Goal: Navigation & Orientation: Find specific page/section

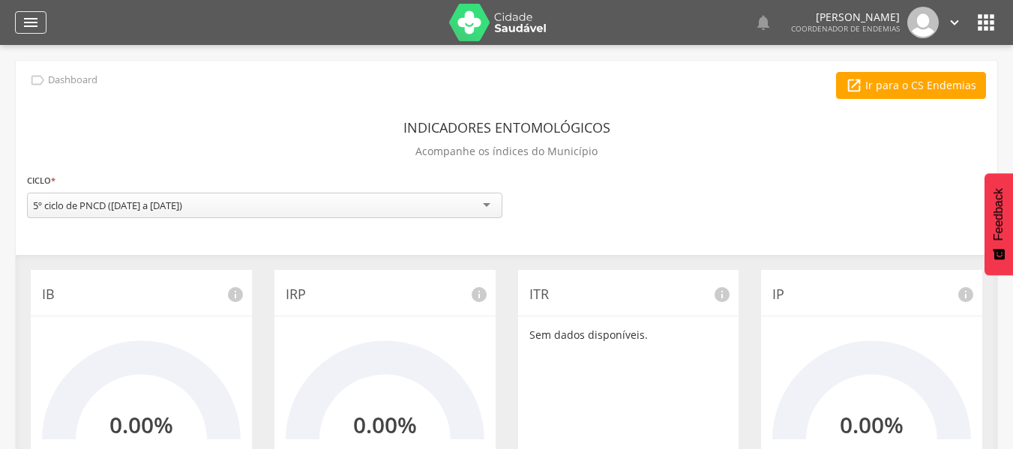
click at [27, 26] on icon "" at bounding box center [31, 22] width 18 height 18
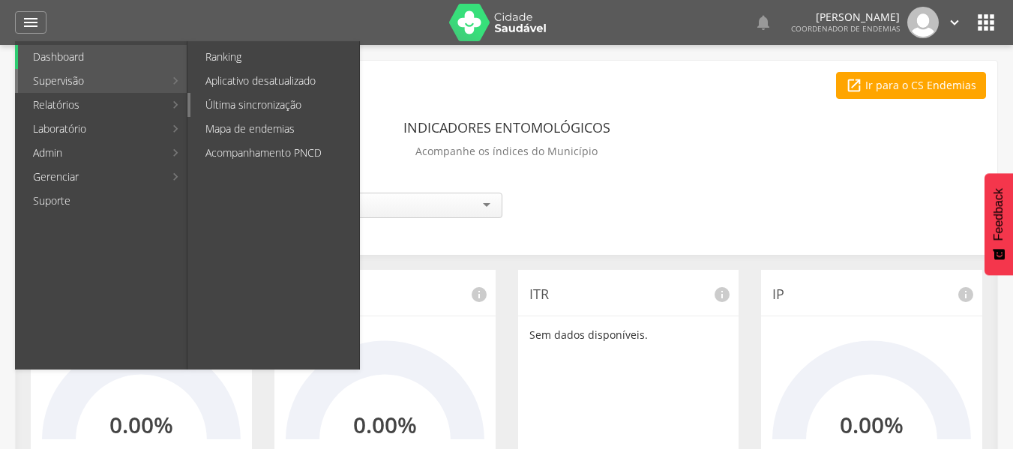
click at [228, 100] on link "Última sincronização" at bounding box center [274, 105] width 169 height 24
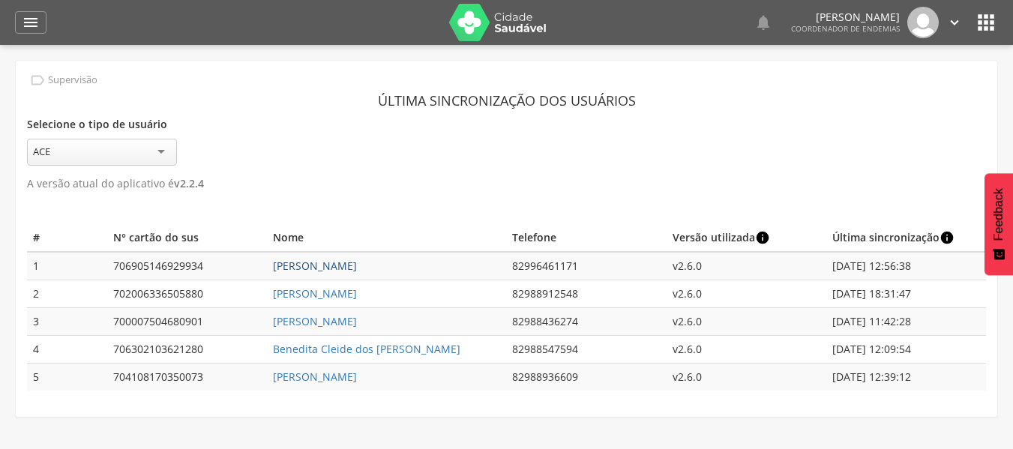
click at [315, 260] on link "[PERSON_NAME]" at bounding box center [315, 266] width 84 height 14
type input "**********"
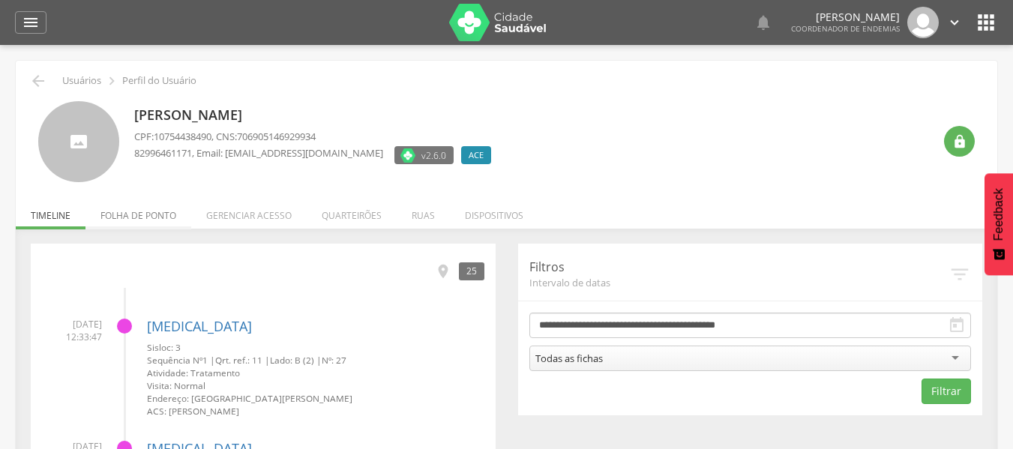
click at [163, 217] on li "Folha de ponto" at bounding box center [138, 211] width 106 height 35
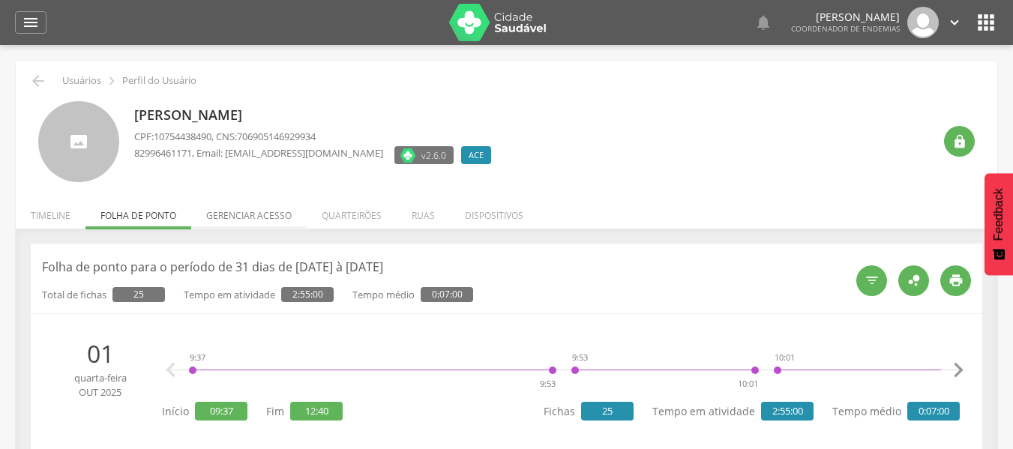
click at [274, 216] on li "Gerenciar acesso" at bounding box center [248, 211] width 115 height 35
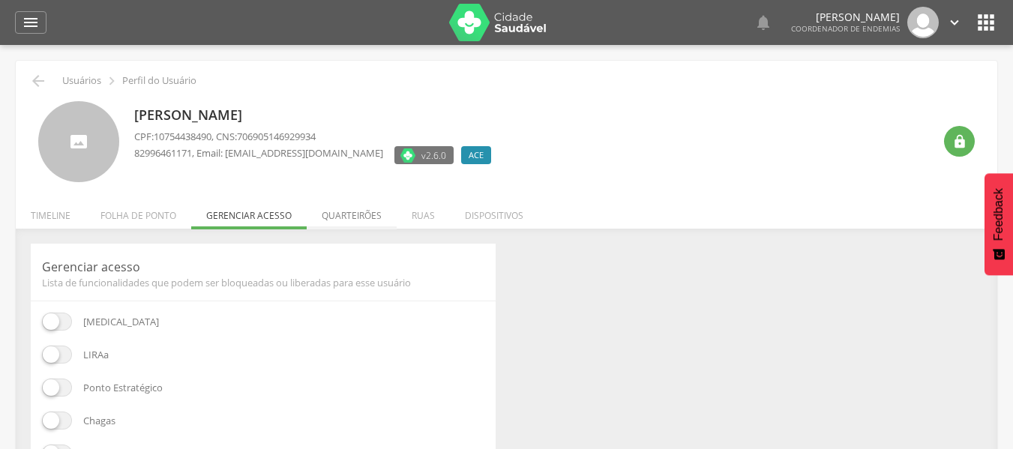
click at [330, 216] on li "Quarteirões" at bounding box center [352, 211] width 90 height 35
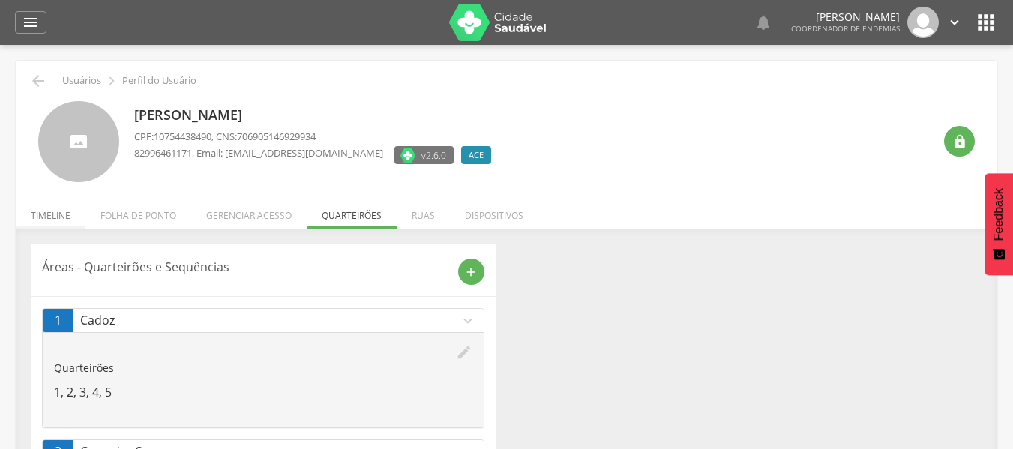
click at [40, 217] on li "Timeline" at bounding box center [51, 211] width 70 height 35
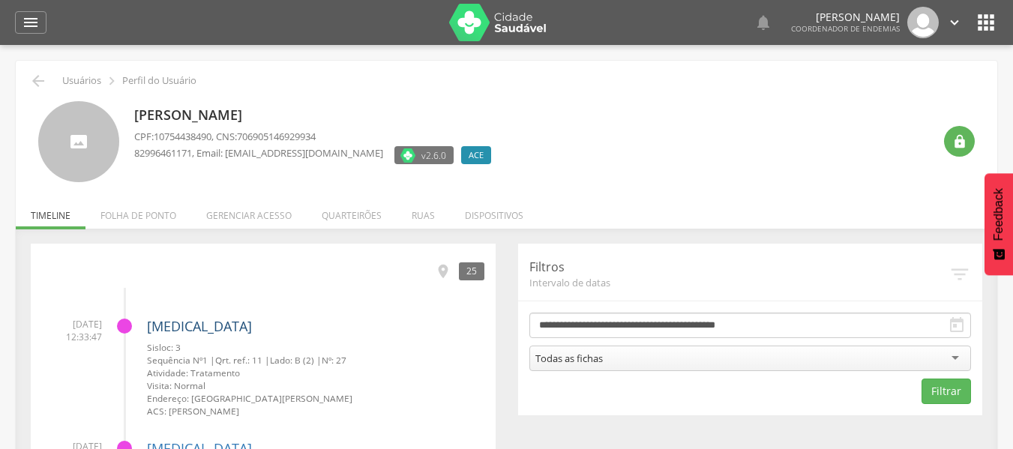
click at [157, 325] on link "[MEDICAL_DATA]" at bounding box center [199, 326] width 105 height 18
